Goal: Communication & Community: Ask a question

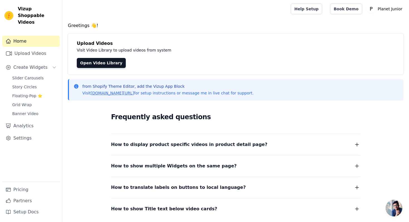
click at [394, 208] on span "Open chat" at bounding box center [394, 208] width 17 height 17
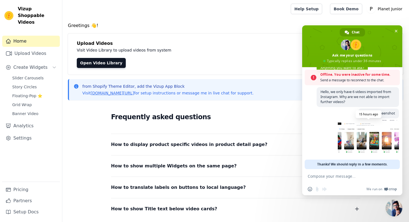
scroll to position [32, 0]
click at [398, 207] on span "Close chat" at bounding box center [394, 208] width 17 height 17
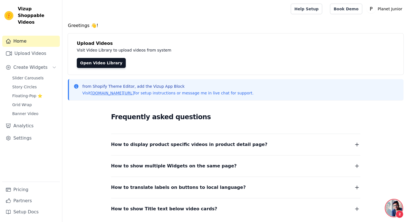
scroll to position [14, 0]
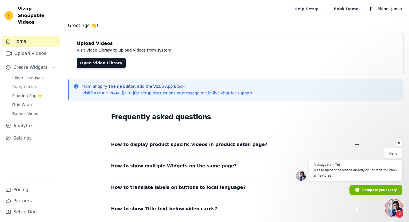
click at [391, 205] on span "Open chat" at bounding box center [394, 208] width 17 height 17
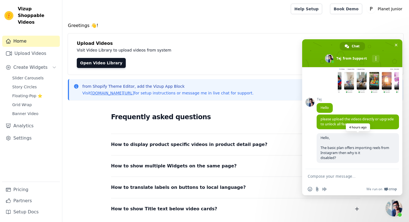
scroll to position [75, 0]
click at [398, 213] on span "Close chat" at bounding box center [400, 214] width 4 height 4
